Goal: Task Accomplishment & Management: Manage account settings

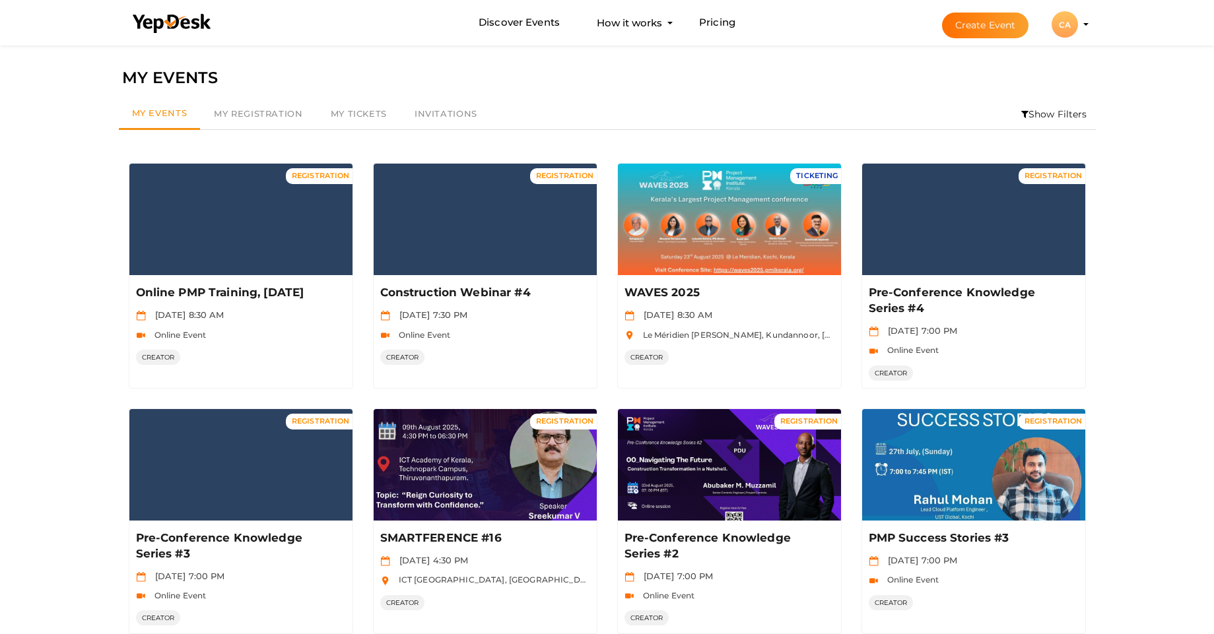
scroll to position [42, 0]
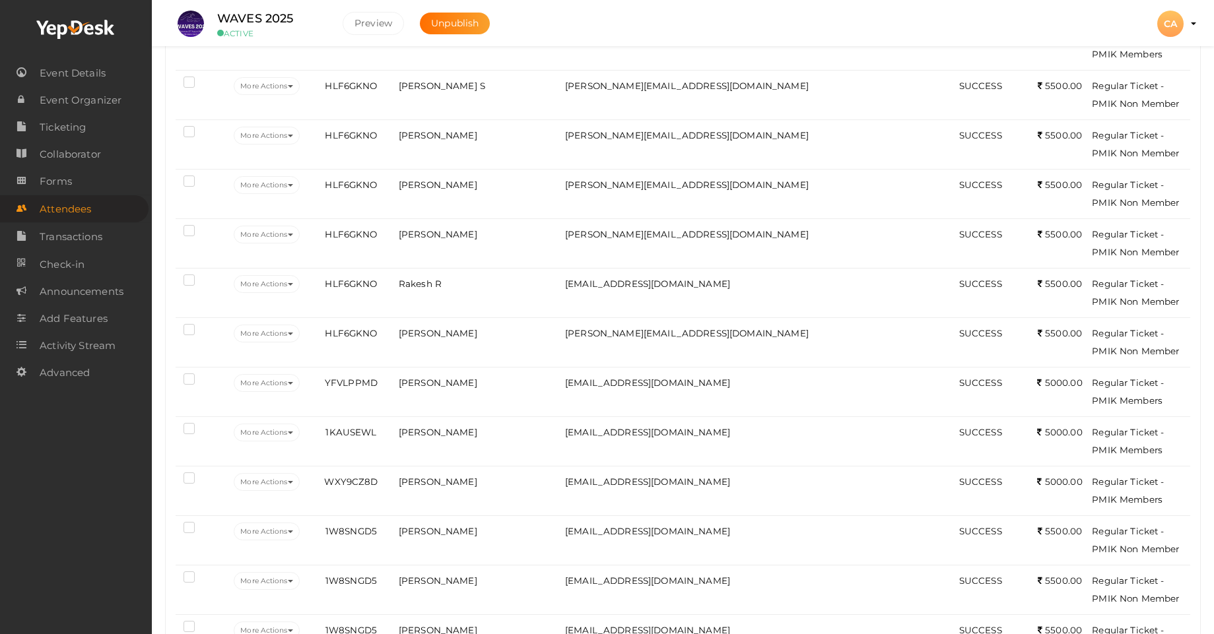
scroll to position [475, 0]
click at [54, 133] on span "Ticketing" at bounding box center [63, 127] width 46 height 26
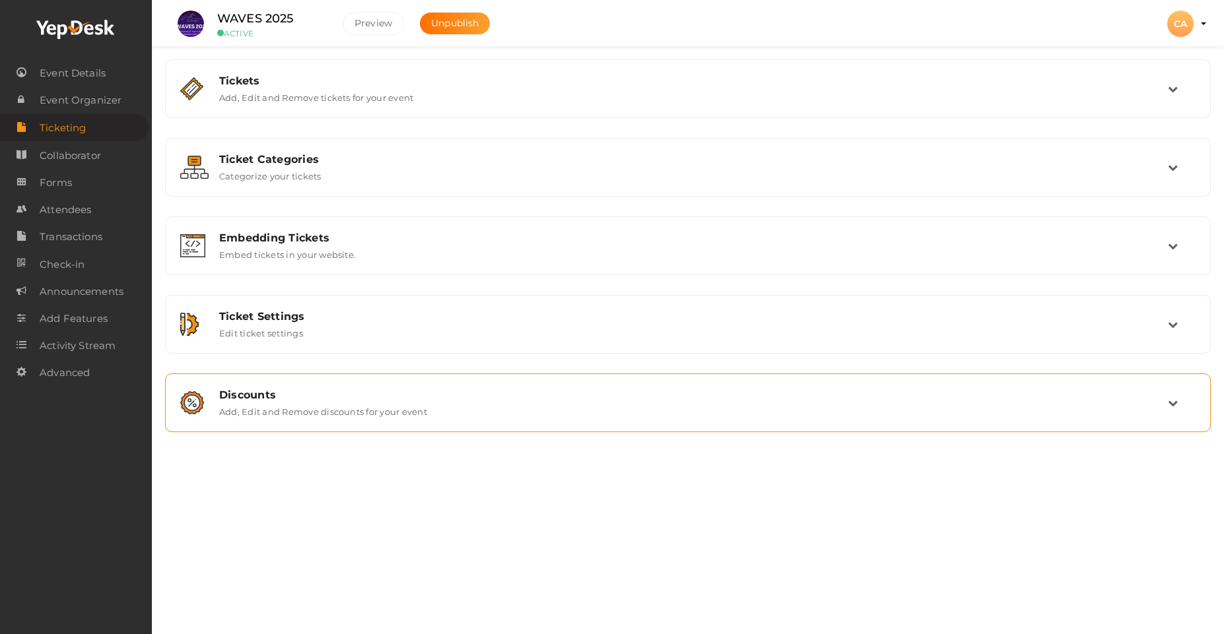
click at [492, 409] on div "Discounts Add, Edit and Remove discounts for your event" at bounding box center [688, 403] width 959 height 28
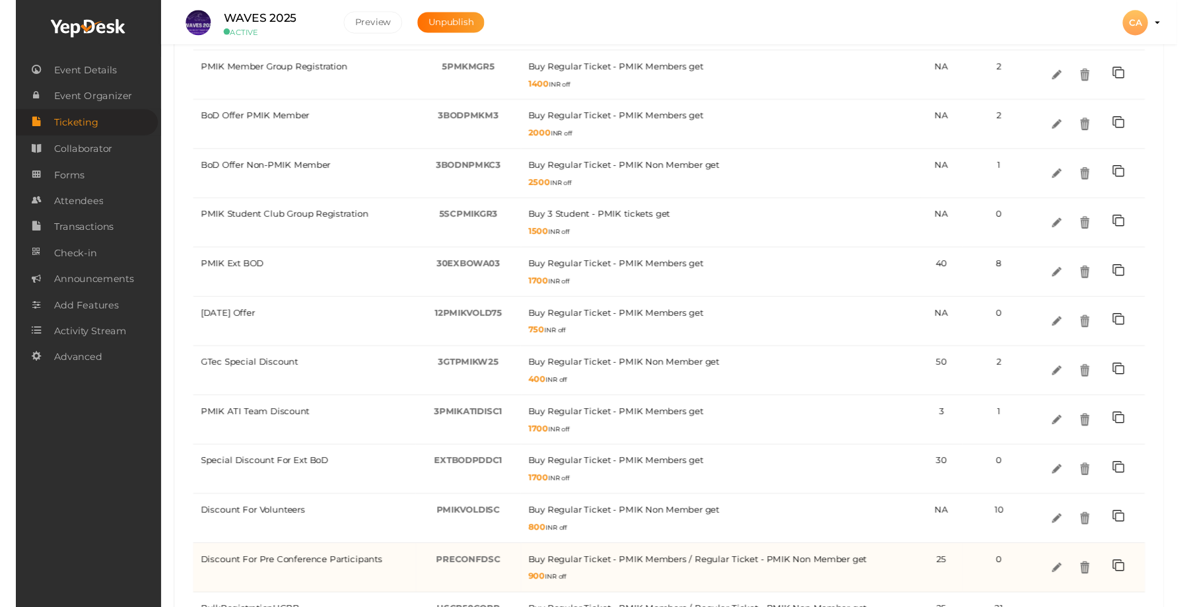
scroll to position [752, 0]
